Goal: Task Accomplishment & Management: Use online tool/utility

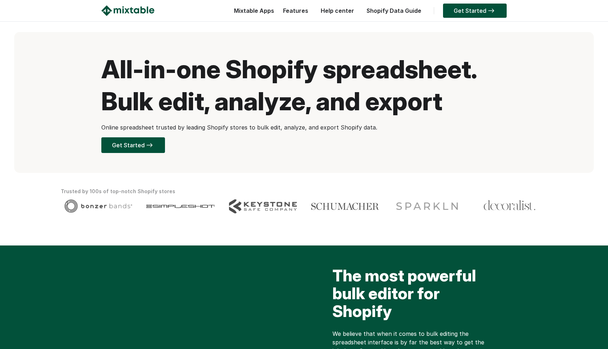
click at [306, 11] on link "Features" at bounding box center [295, 10] width 32 height 7
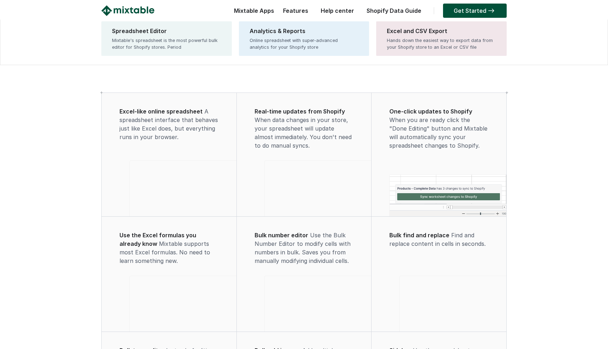
click at [248, 10] on div "Mixtable Apps Spreadsheet Editor Mixtable's spreadsheet is the most powerful bu…" at bounding box center [252, 12] width 44 height 14
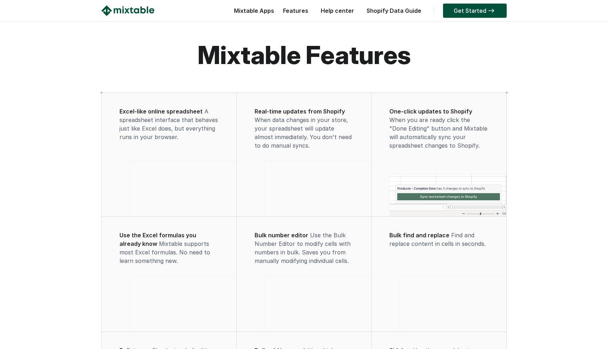
click at [155, 10] on div at bounding box center [141, 12] width 81 height 14
click at [142, 10] on img at bounding box center [127, 10] width 53 height 11
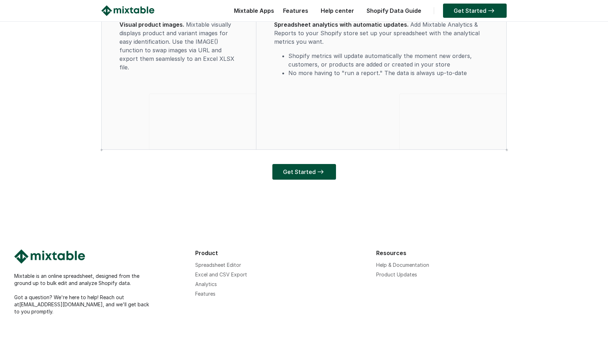
scroll to position [2125, 0]
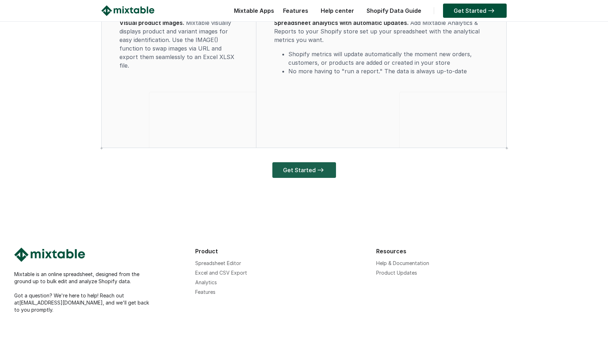
click at [287, 175] on link "Get Started" at bounding box center [304, 170] width 64 height 16
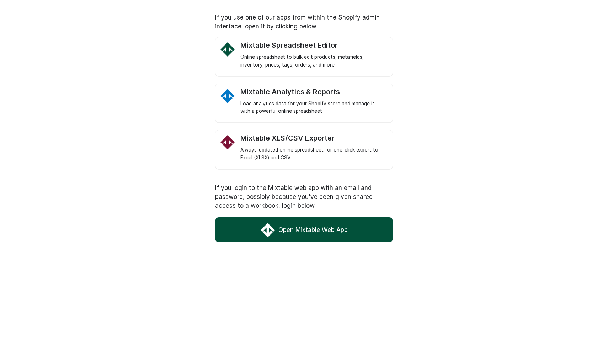
click at [313, 236] on link "Open Mixtable Web App" at bounding box center [304, 229] width 178 height 25
